Goal: Task Accomplishment & Management: Manage account settings

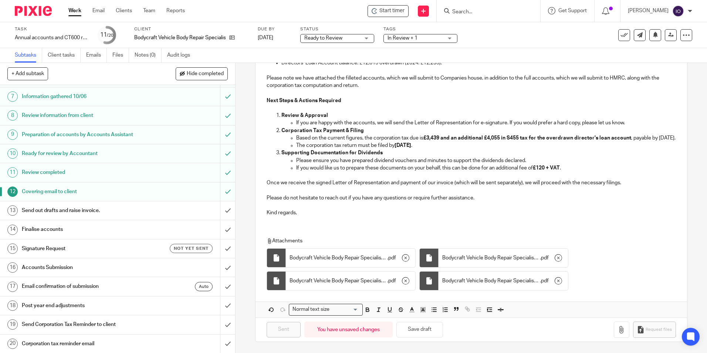
scroll to position [124, 0]
click at [72, 13] on link "Work" at bounding box center [74, 10] width 13 height 7
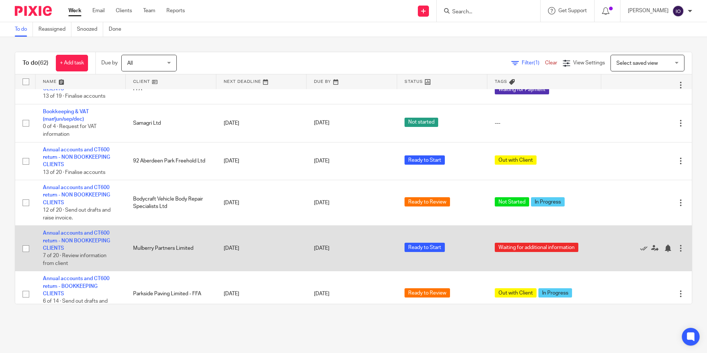
scroll to position [148, 0]
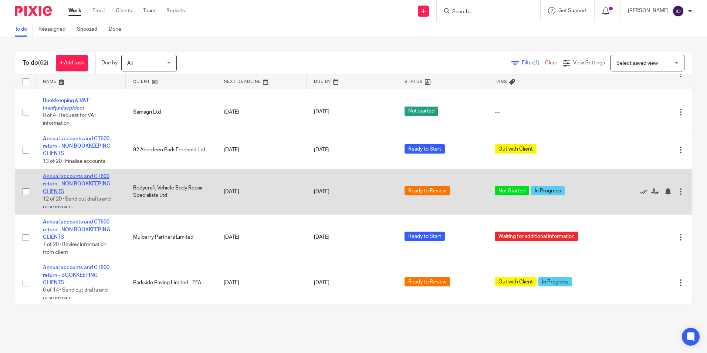
click at [101, 179] on link "Annual accounts and CT600 return - NON BOOKKEEPING CLIENTS" at bounding box center [76, 184] width 67 height 20
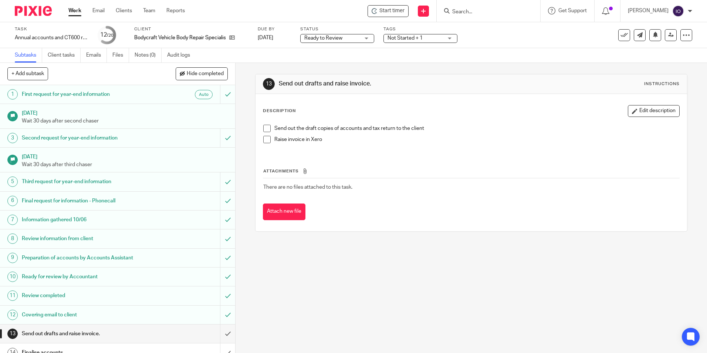
click at [410, 39] on span "Not Started + 1" at bounding box center [405, 38] width 35 height 5
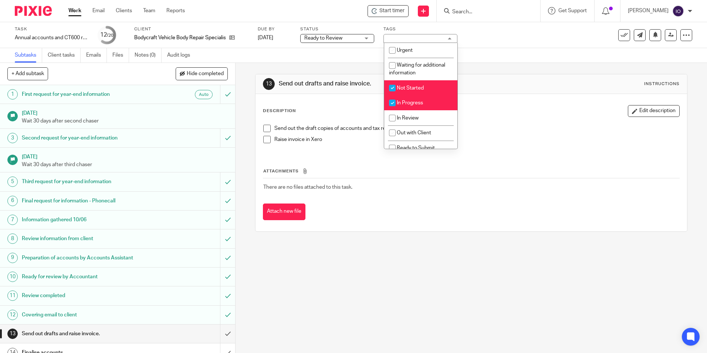
click at [403, 89] on span "Not Started" at bounding box center [410, 87] width 27 height 5
checkbox input "false"
click at [398, 102] on input "checkbox" at bounding box center [393, 103] width 14 height 14
checkbox input "false"
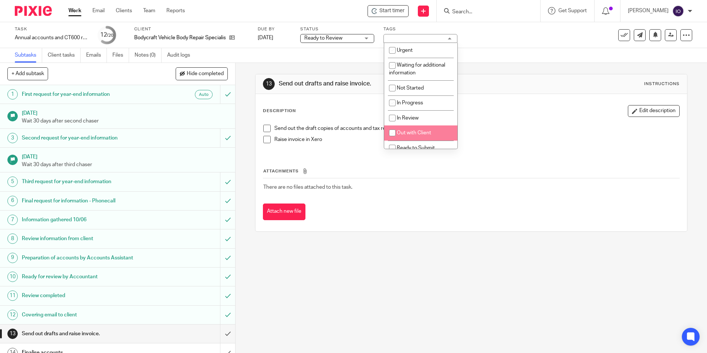
click at [406, 129] on li "Out with Client" at bounding box center [420, 132] width 73 height 15
checkbox input "true"
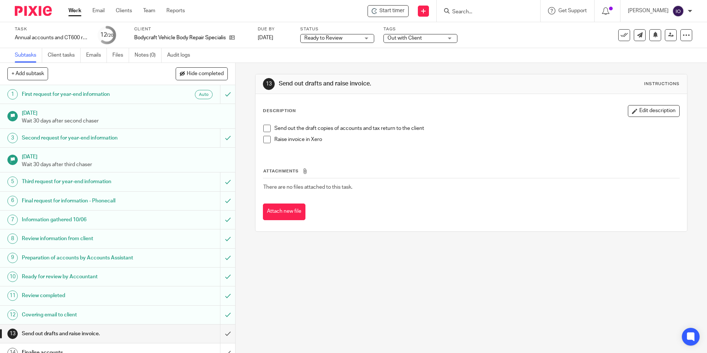
click at [266, 131] on span at bounding box center [266, 128] width 7 height 7
click at [265, 140] on span at bounding box center [266, 139] width 7 height 7
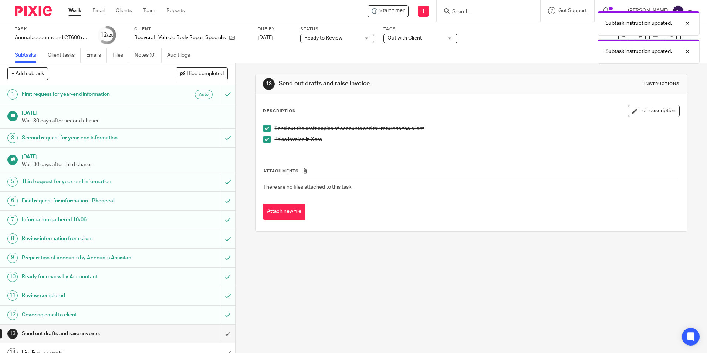
click at [415, 41] on div "Subtask instruction updated. Subtask instruction updated." at bounding box center [527, 35] width 346 height 56
click at [420, 37] on div "Subtask instruction updated. Subtask instruction updated." at bounding box center [527, 35] width 346 height 56
click at [73, 9] on link "Work" at bounding box center [74, 10] width 13 height 7
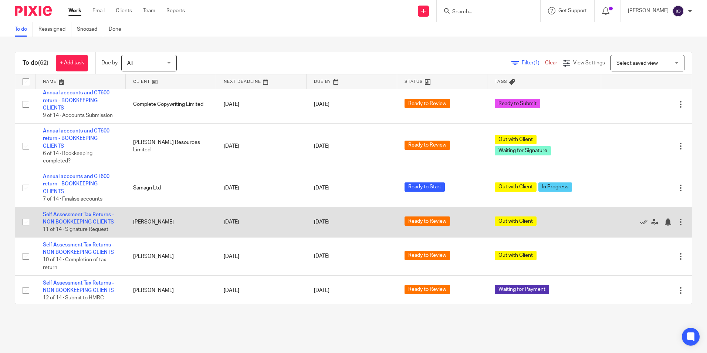
scroll to position [481, 0]
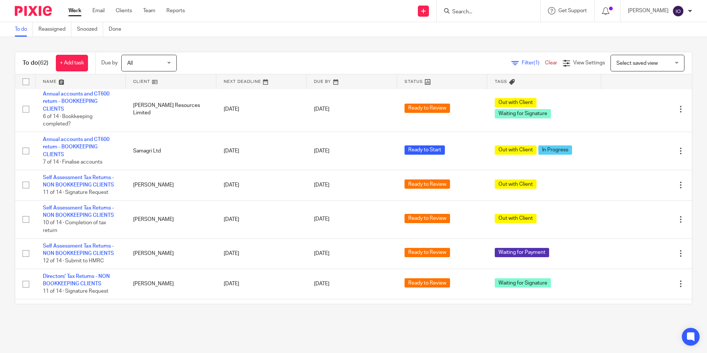
drag, startPoint x: 219, startPoint y: 331, endPoint x: 213, endPoint y: 327, distance: 6.9
click at [217, 330] on main "To do Reassigned Snoozed Done To do (62) + Add task Due by All All Today Tomorr…" at bounding box center [353, 176] width 707 height 353
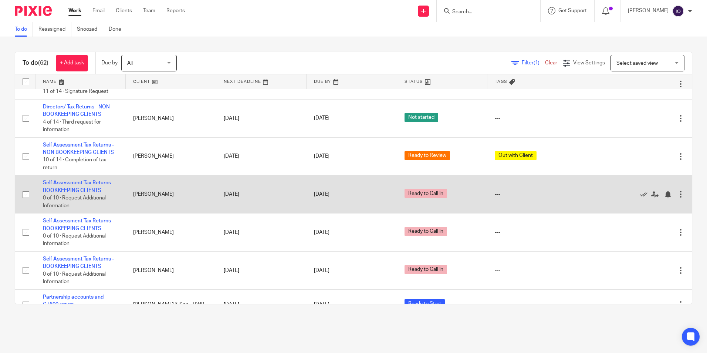
scroll to position [1036, 0]
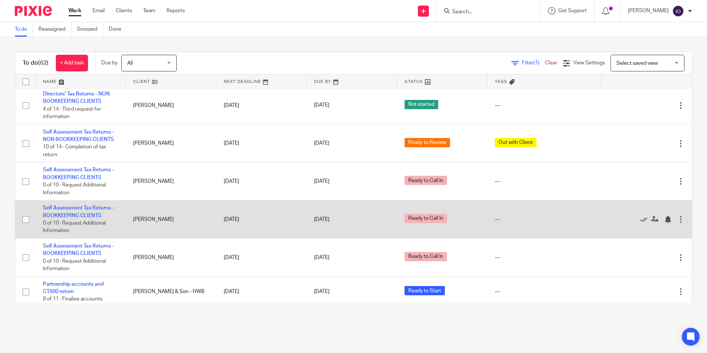
click at [157, 219] on td "[PERSON_NAME]" at bounding box center [171, 220] width 90 height 38
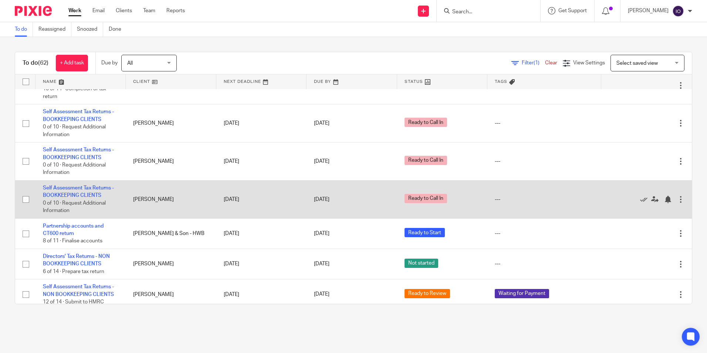
scroll to position [1110, 0]
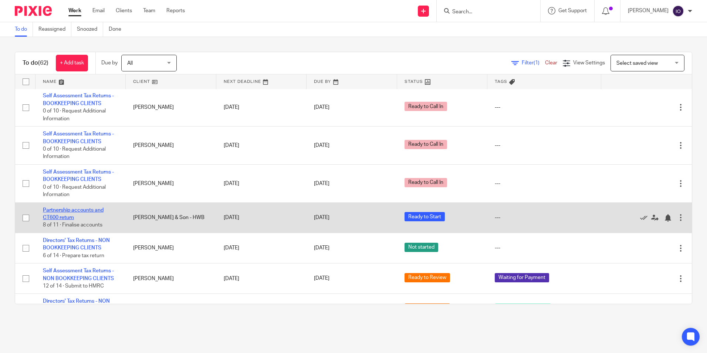
click at [65, 211] on link "Partnership accounts and CT600 return" at bounding box center [73, 214] width 61 height 13
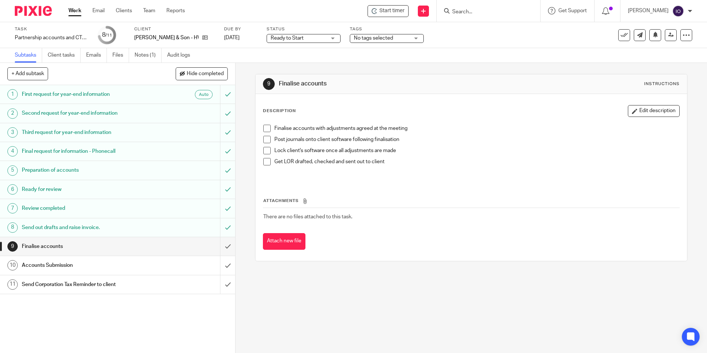
click at [371, 39] on span "No tags selected" at bounding box center [373, 38] width 39 height 5
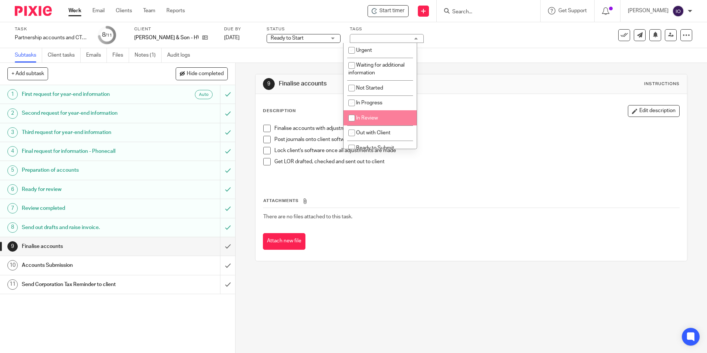
scroll to position [74, 0]
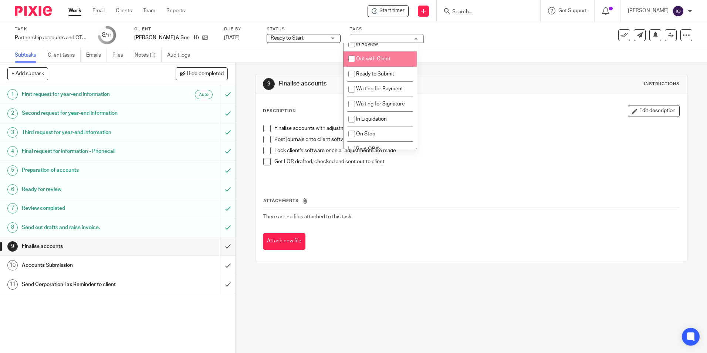
click at [374, 56] on li "Out with Client" at bounding box center [380, 58] width 73 height 15
checkbox input "true"
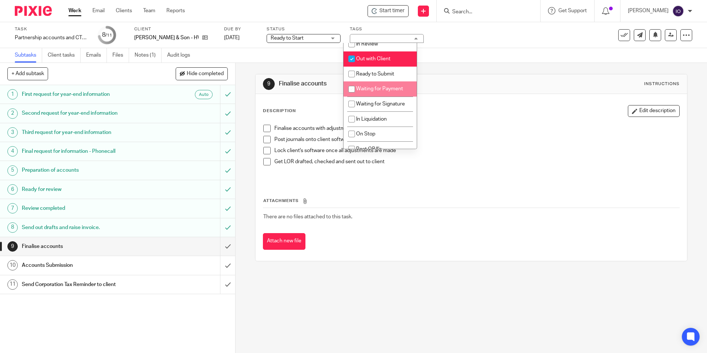
click at [396, 213] on td "There are no files attached to this task." at bounding box center [471, 217] width 417 height 18
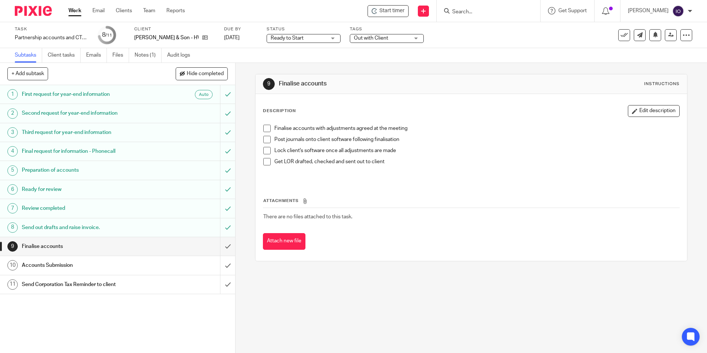
click at [81, 10] on link "Work" at bounding box center [74, 10] width 13 height 7
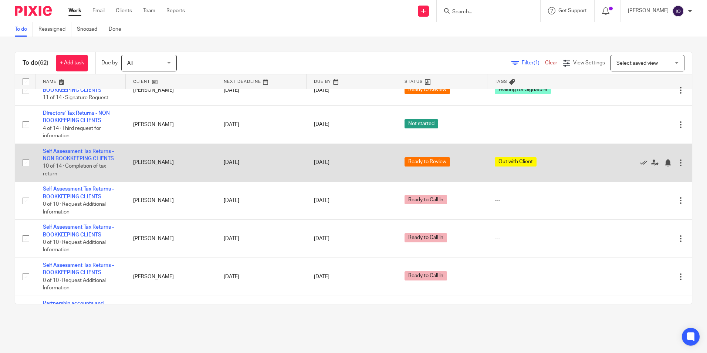
scroll to position [1036, 0]
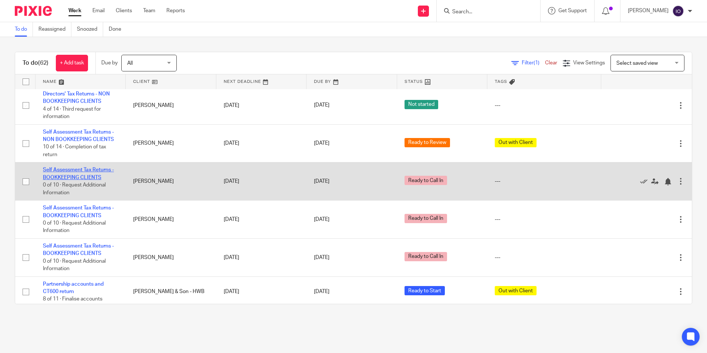
click at [83, 172] on link "Self Assessment Tax Returns - BOOKKEEPING CLIENTS" at bounding box center [78, 173] width 71 height 13
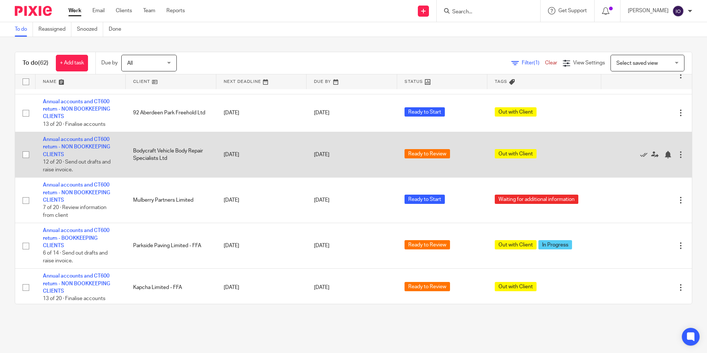
scroll to position [370, 0]
